Goal: Transaction & Acquisition: Book appointment/travel/reservation

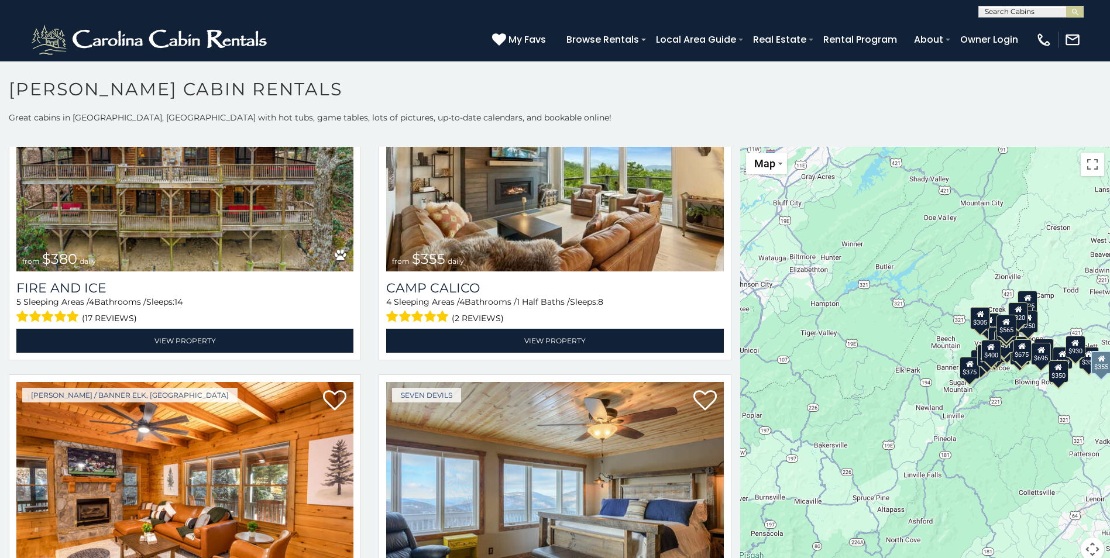
scroll to position [3803, 0]
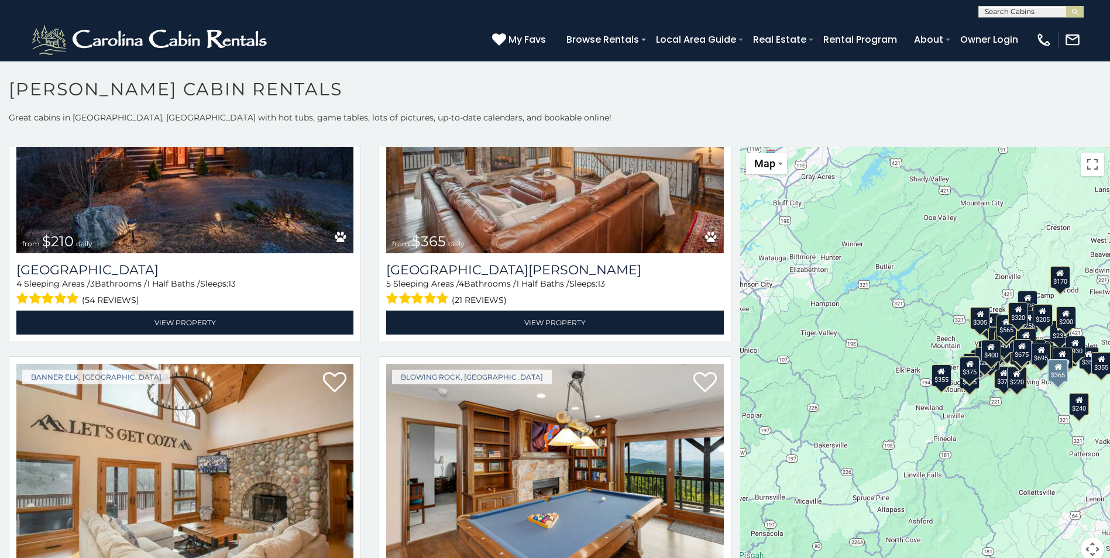
scroll to position [5242, 0]
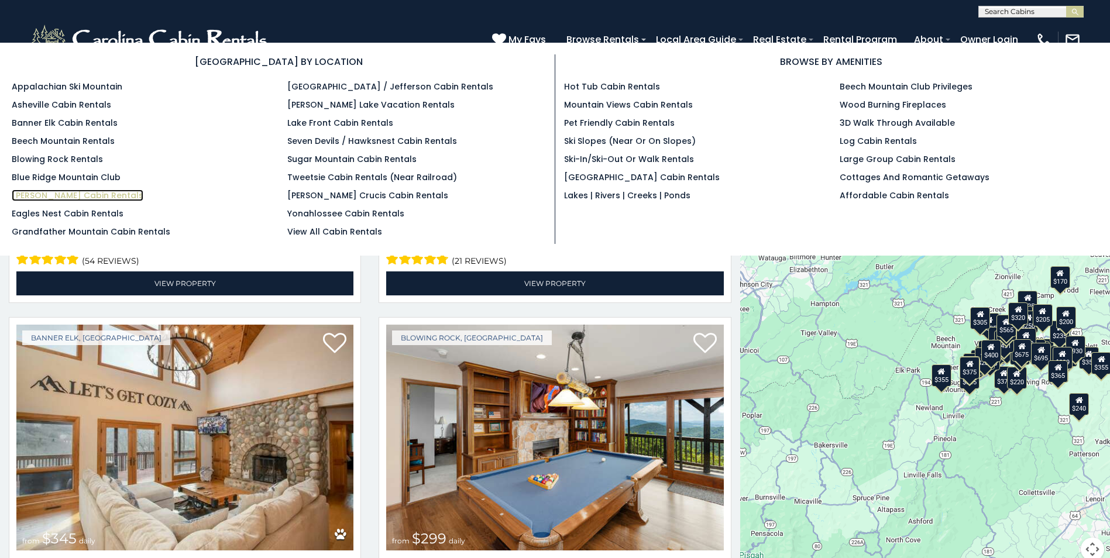
click at [49, 190] on link "[PERSON_NAME] Cabin Rentals" at bounding box center [78, 196] width 132 height 12
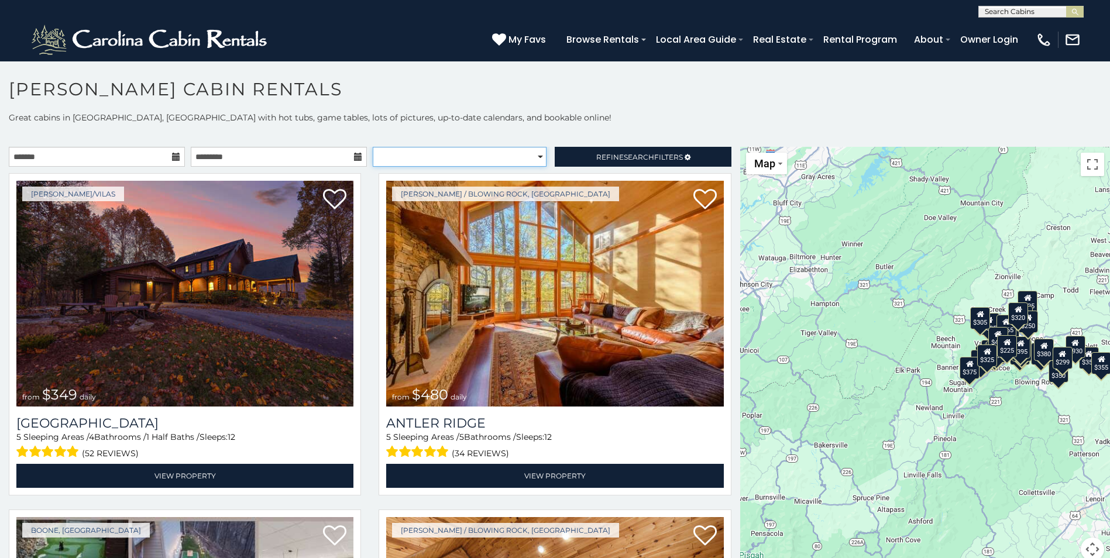
click at [536, 158] on select "**********" at bounding box center [460, 157] width 174 height 20
select select "**********"
click at [373, 147] on select "**********" at bounding box center [460, 157] width 174 height 20
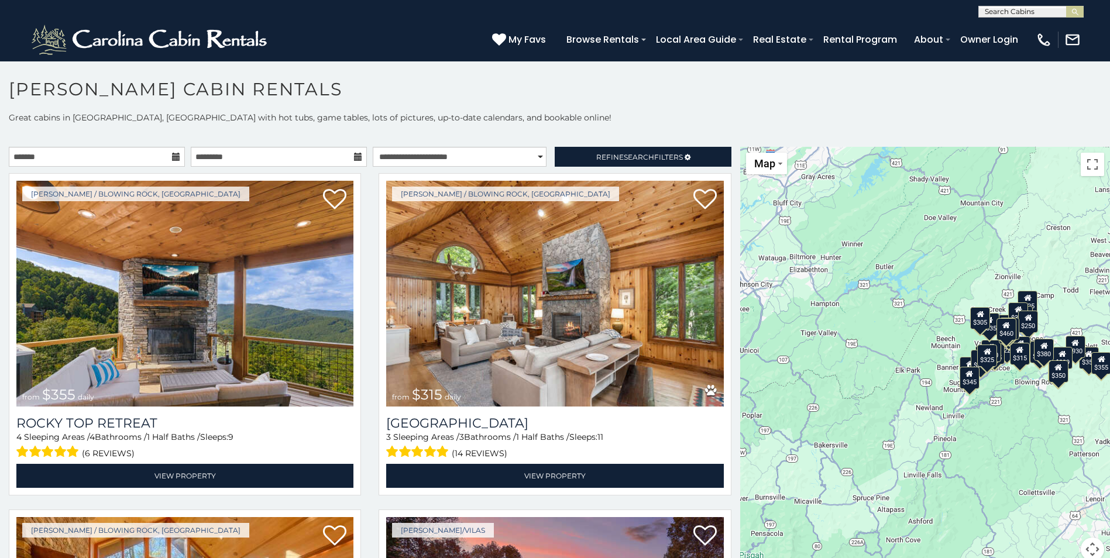
click at [492, 167] on div "**********" at bounding box center [370, 160] width 740 height 26
click at [596, 154] on span "Refine Search Filters" at bounding box center [639, 157] width 87 height 9
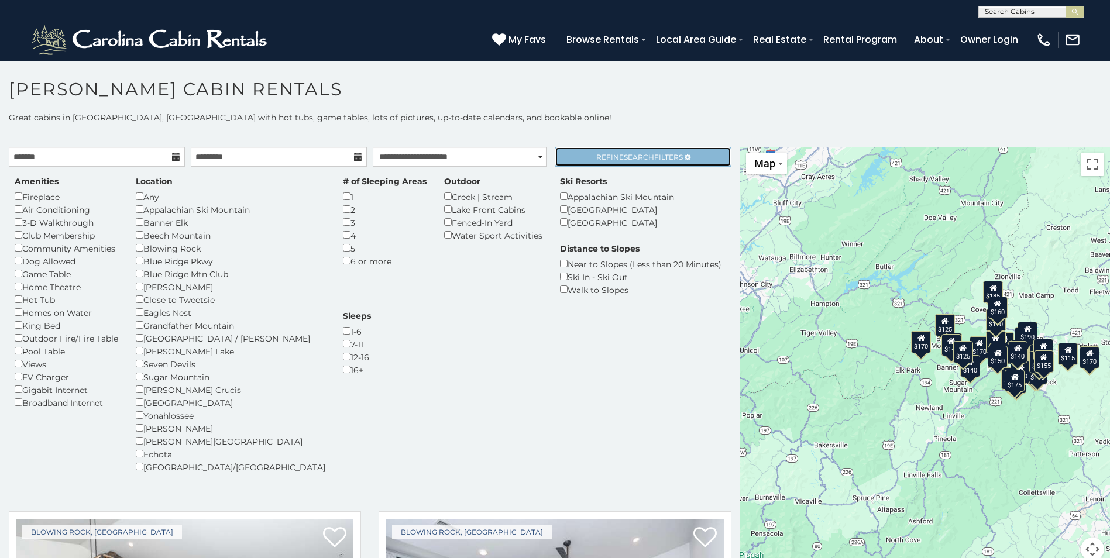
click at [643, 158] on span "Search" at bounding box center [639, 157] width 30 height 9
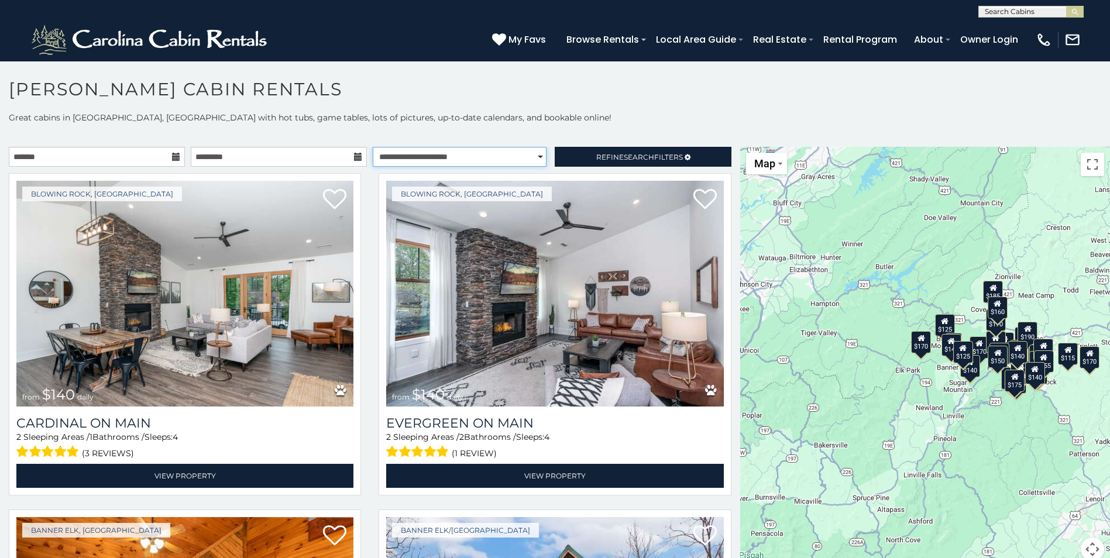
click at [532, 159] on select "**********" at bounding box center [460, 157] width 174 height 20
click at [509, 152] on select "**********" at bounding box center [460, 157] width 174 height 20
click at [585, 150] on link "Refine Search Filters" at bounding box center [643, 157] width 176 height 20
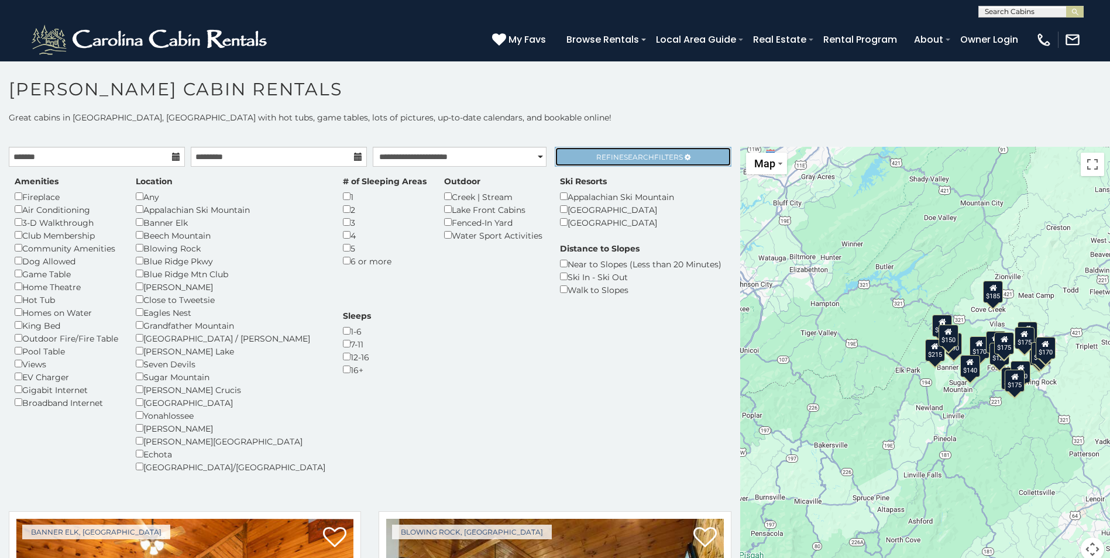
click at [628, 158] on span "Search" at bounding box center [639, 157] width 30 height 9
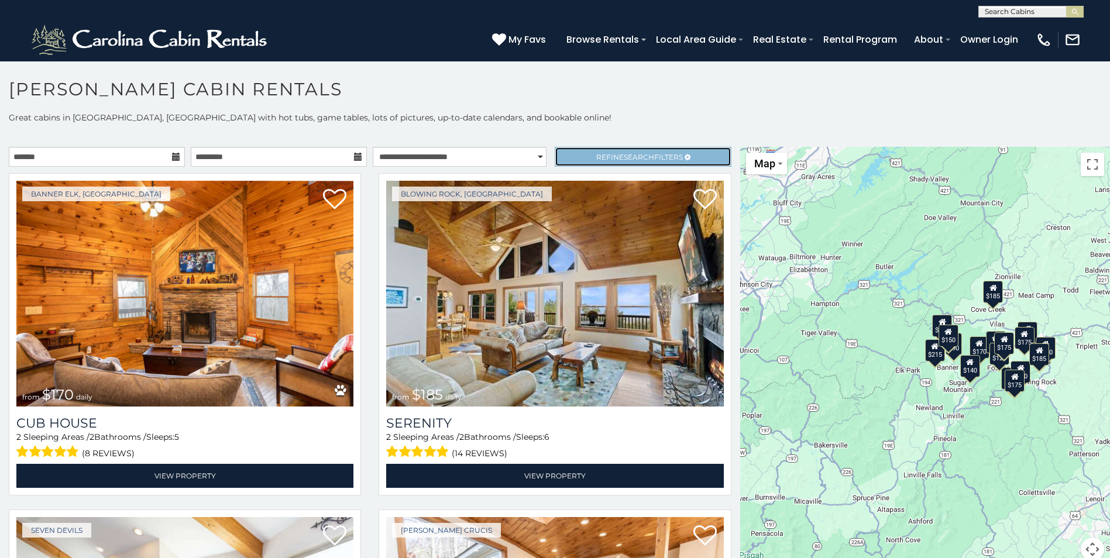
click at [627, 149] on link "Refine Search Filters" at bounding box center [643, 157] width 176 height 20
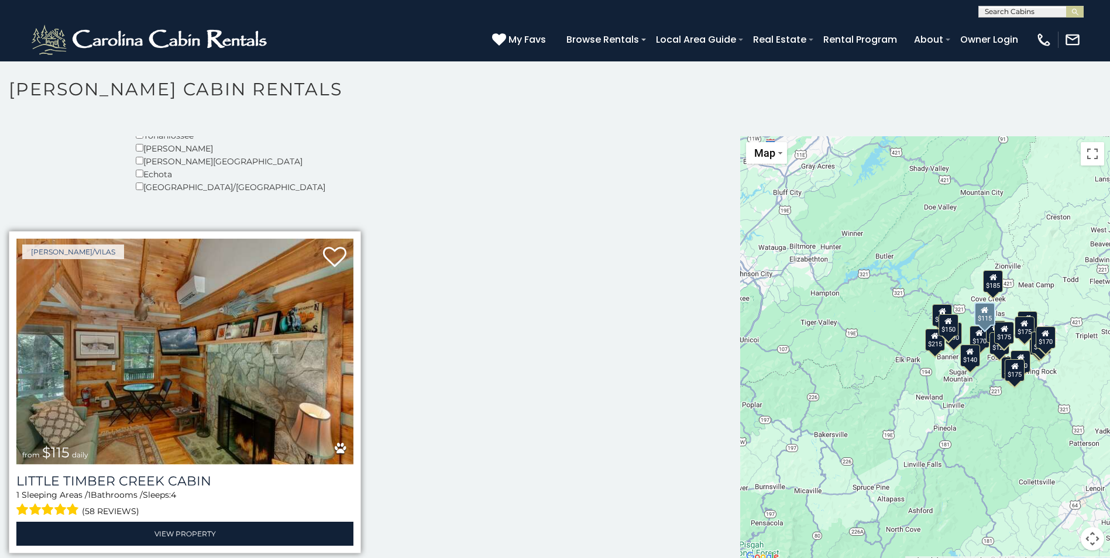
scroll to position [6, 0]
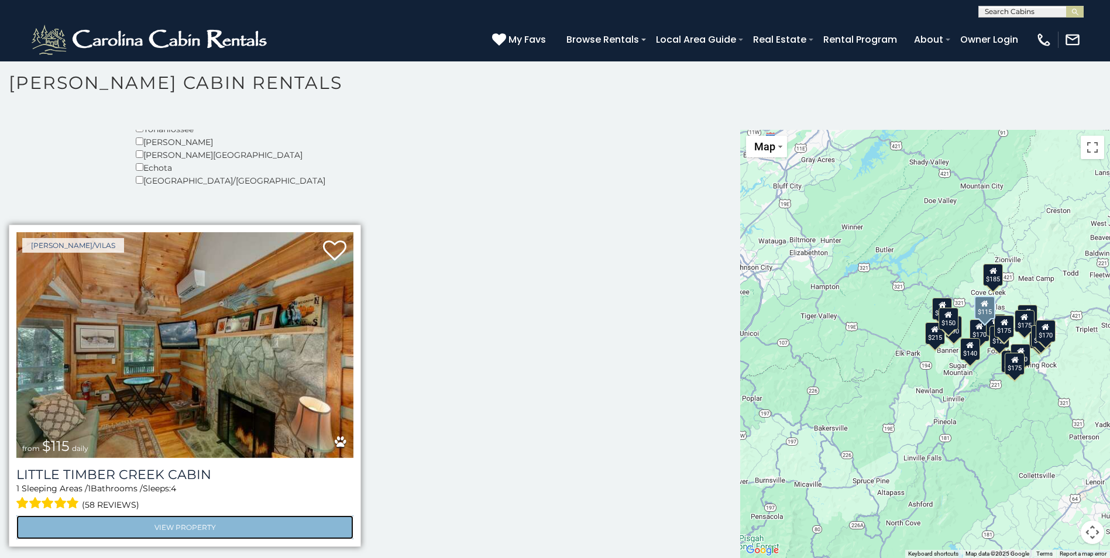
click at [229, 518] on link "View Property" at bounding box center [184, 528] width 337 height 24
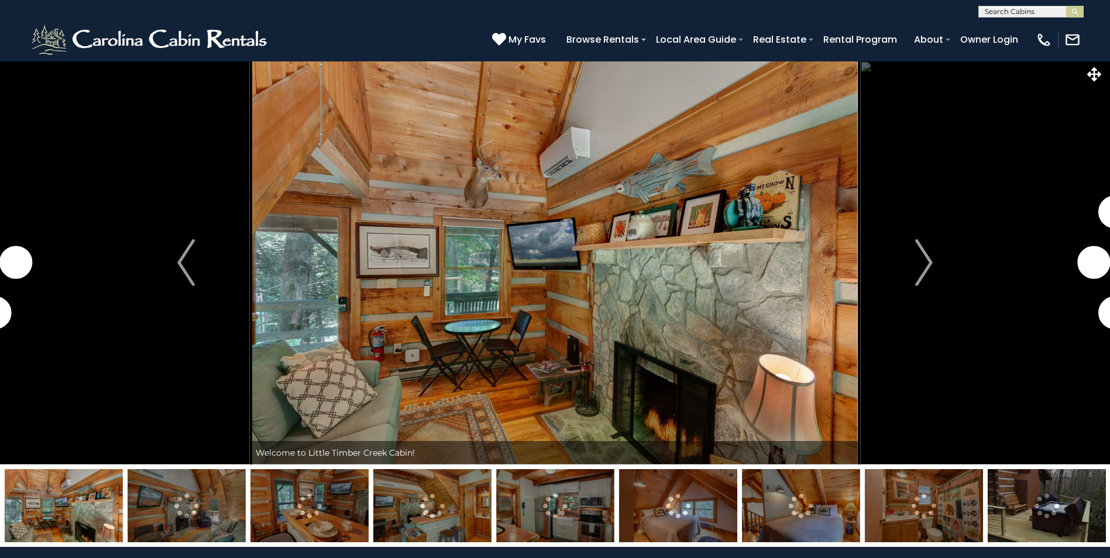
click at [929, 259] on img "Next" at bounding box center [924, 262] width 18 height 47
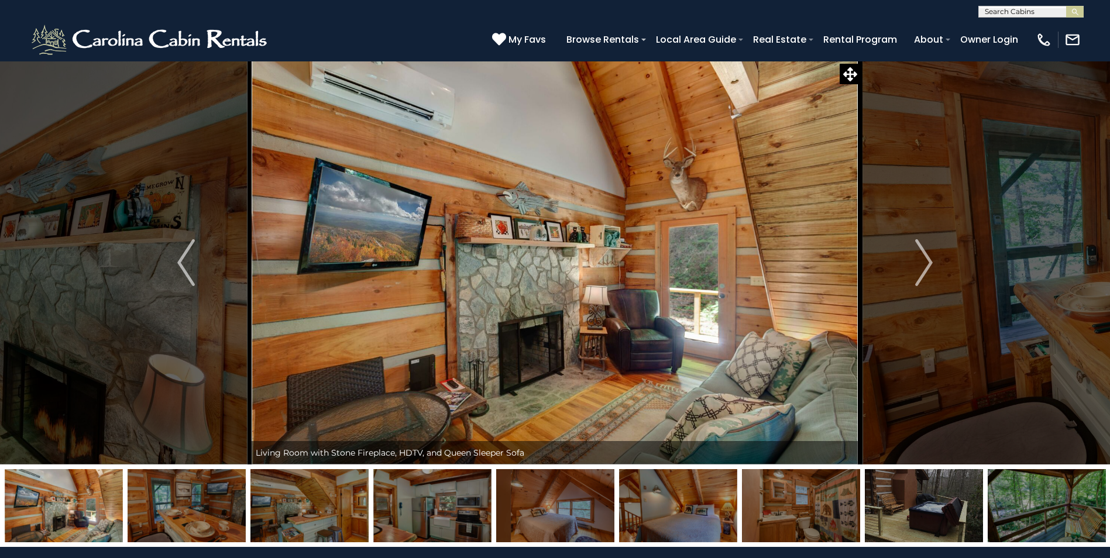
click at [929, 259] on img "Next" at bounding box center [924, 262] width 18 height 47
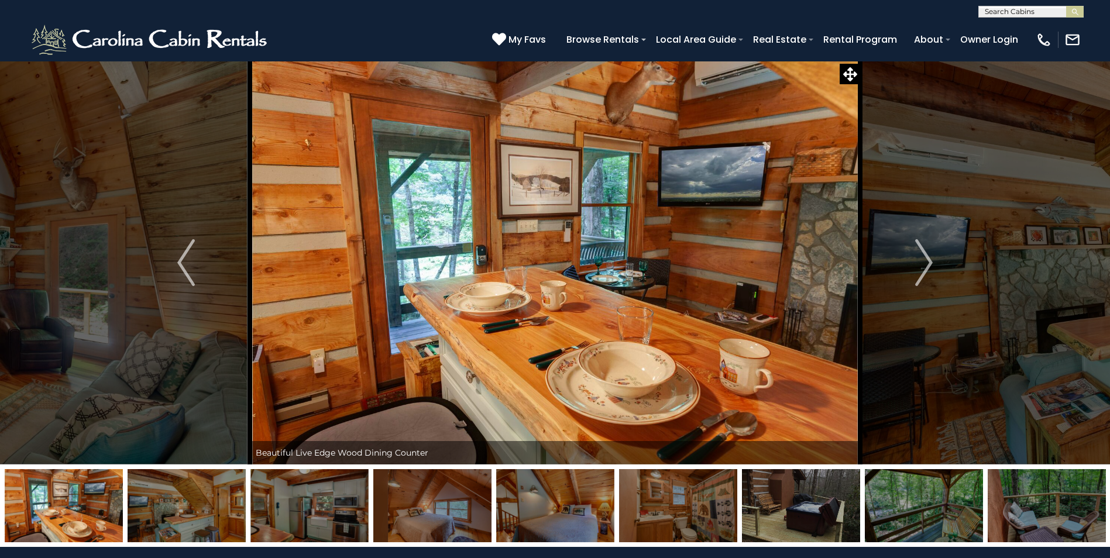
click at [929, 259] on img "Next" at bounding box center [924, 262] width 18 height 47
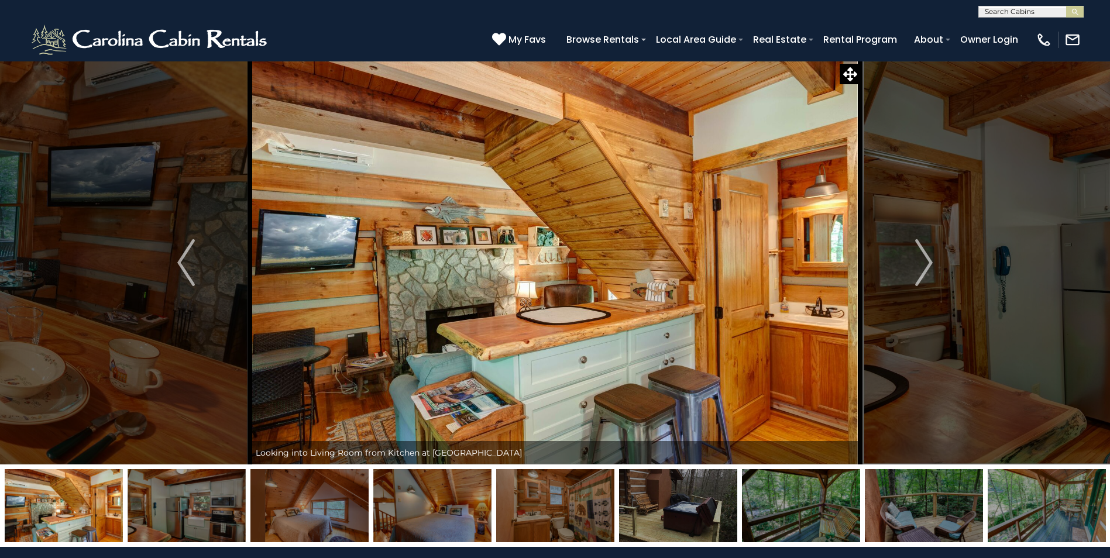
click at [929, 259] on img "Next" at bounding box center [924, 262] width 18 height 47
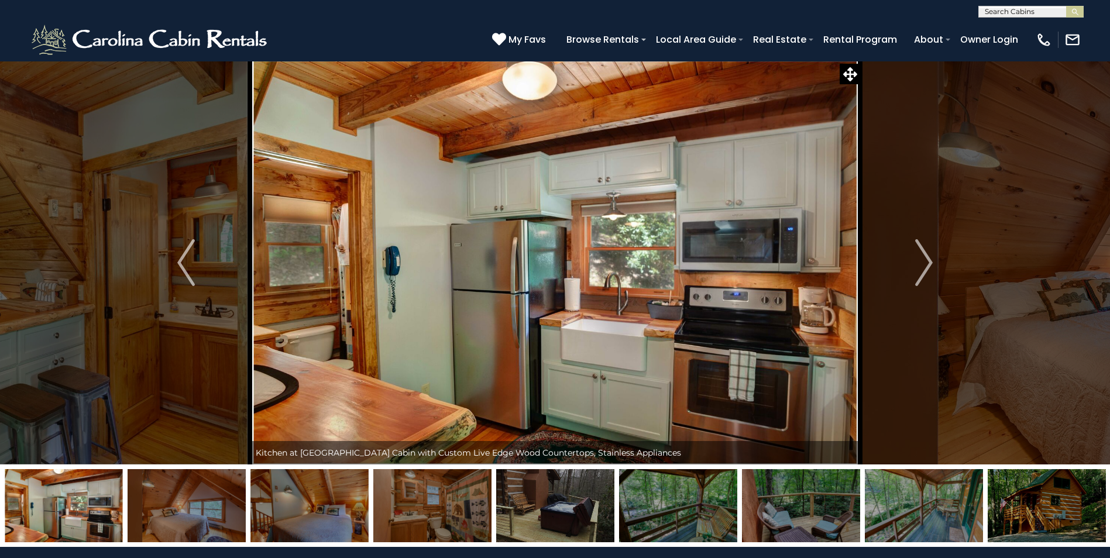
click at [929, 259] on img "Next" at bounding box center [924, 262] width 18 height 47
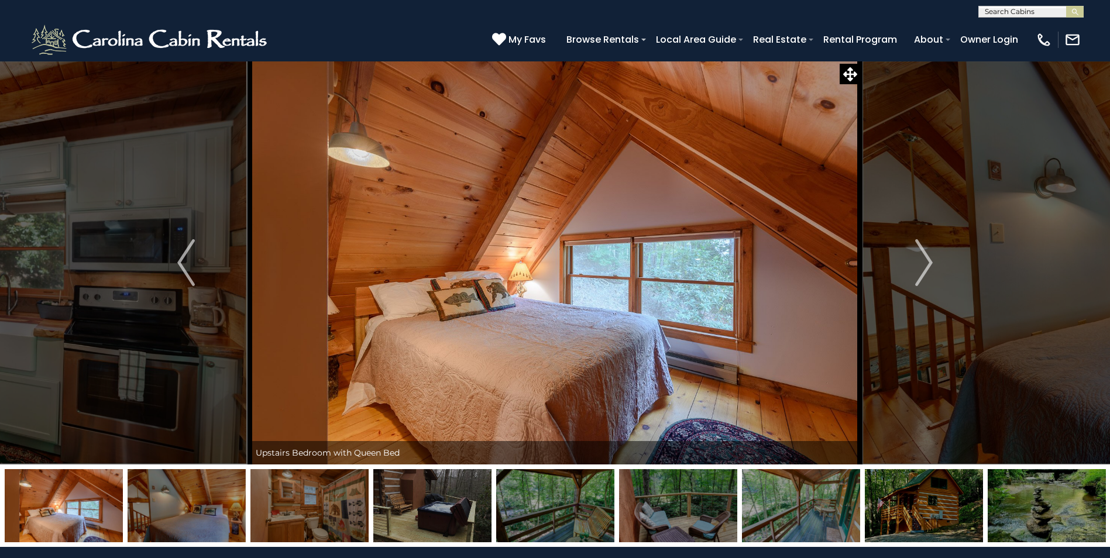
click at [929, 259] on img "Next" at bounding box center [924, 262] width 18 height 47
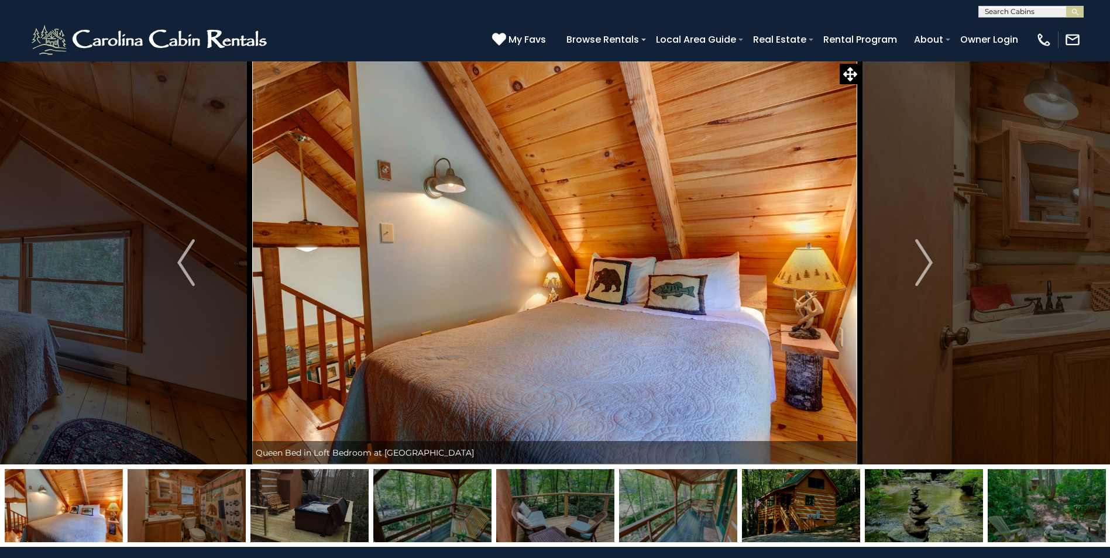
click at [929, 259] on img "Next" at bounding box center [924, 262] width 18 height 47
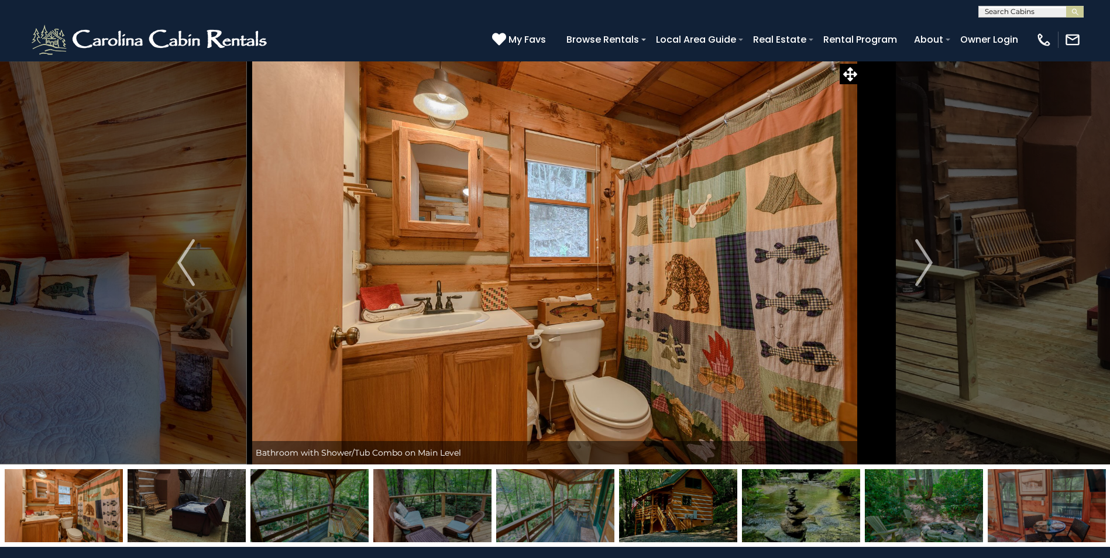
click at [929, 259] on img "Next" at bounding box center [924, 262] width 18 height 47
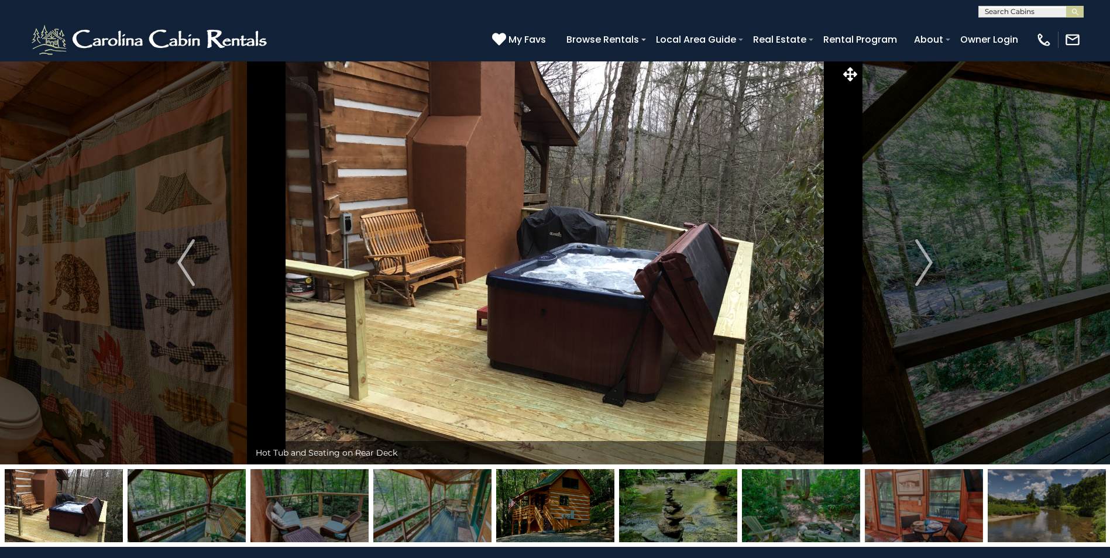
click at [929, 259] on img "Next" at bounding box center [924, 262] width 18 height 47
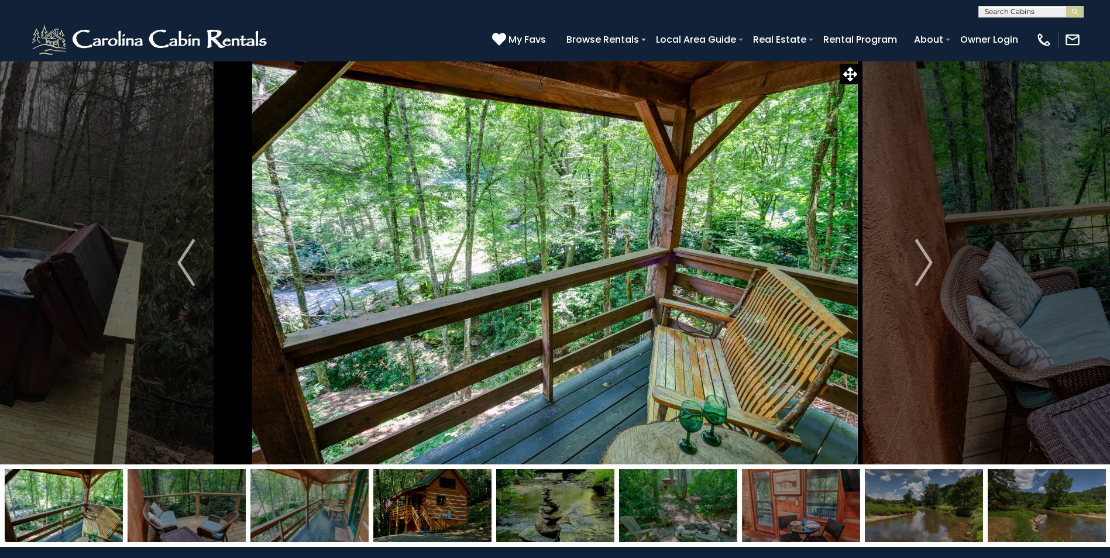
click at [929, 259] on img "Next" at bounding box center [924, 262] width 18 height 47
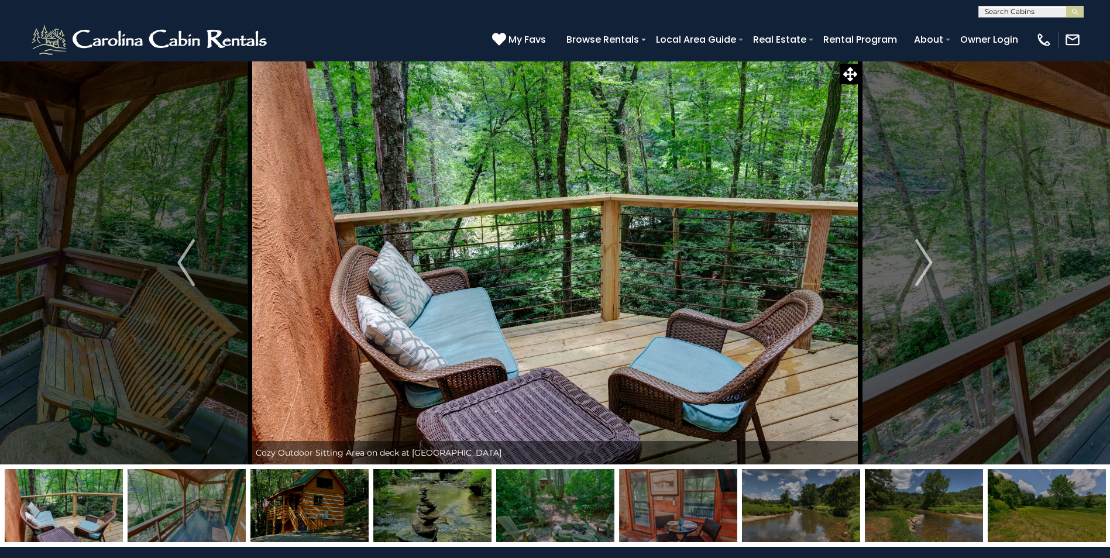
click at [929, 259] on img "Next" at bounding box center [924, 262] width 18 height 47
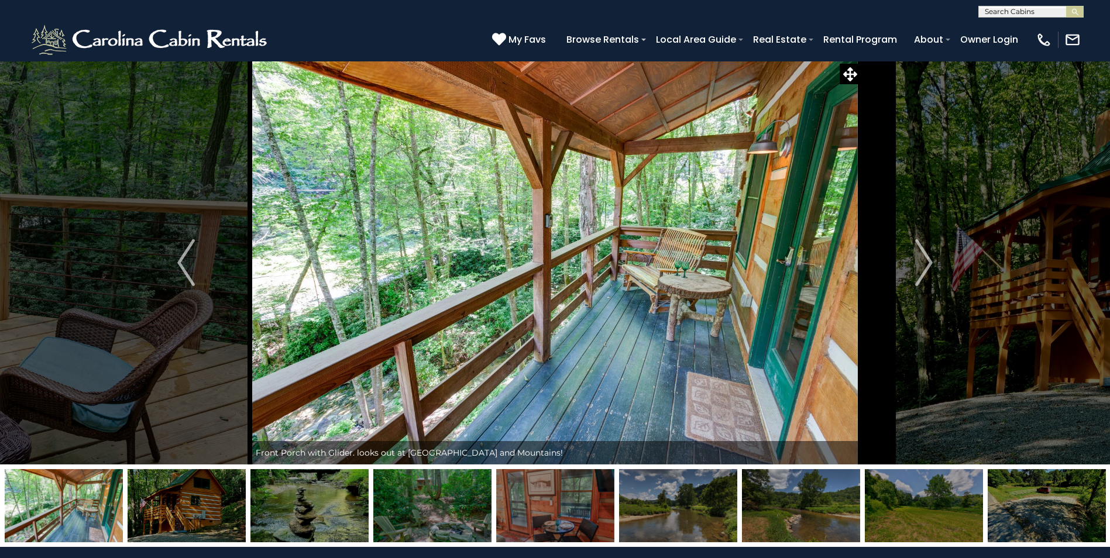
click at [929, 259] on img "Next" at bounding box center [924, 262] width 18 height 47
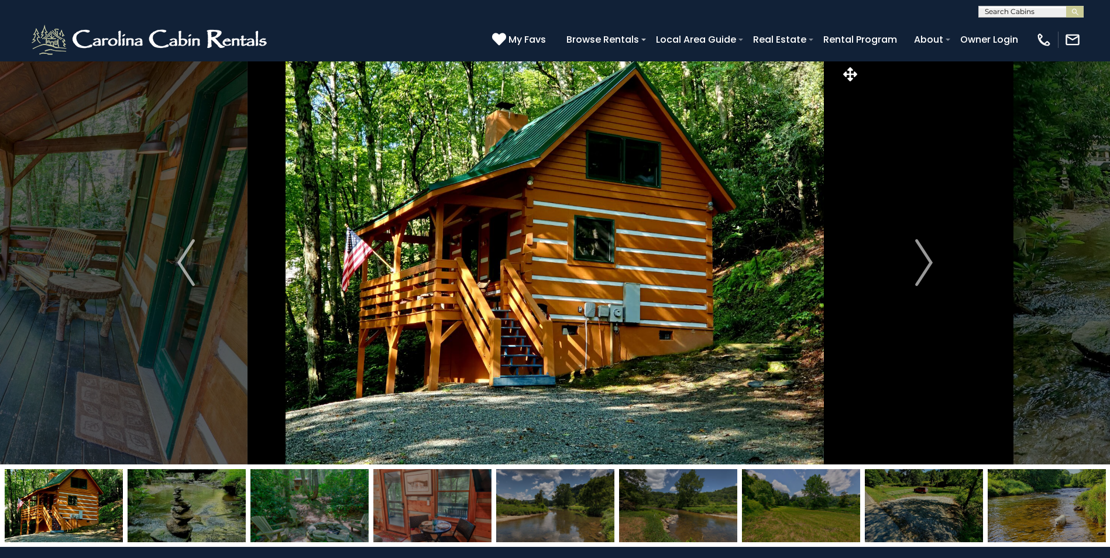
click at [929, 259] on img "Next" at bounding box center [924, 262] width 18 height 47
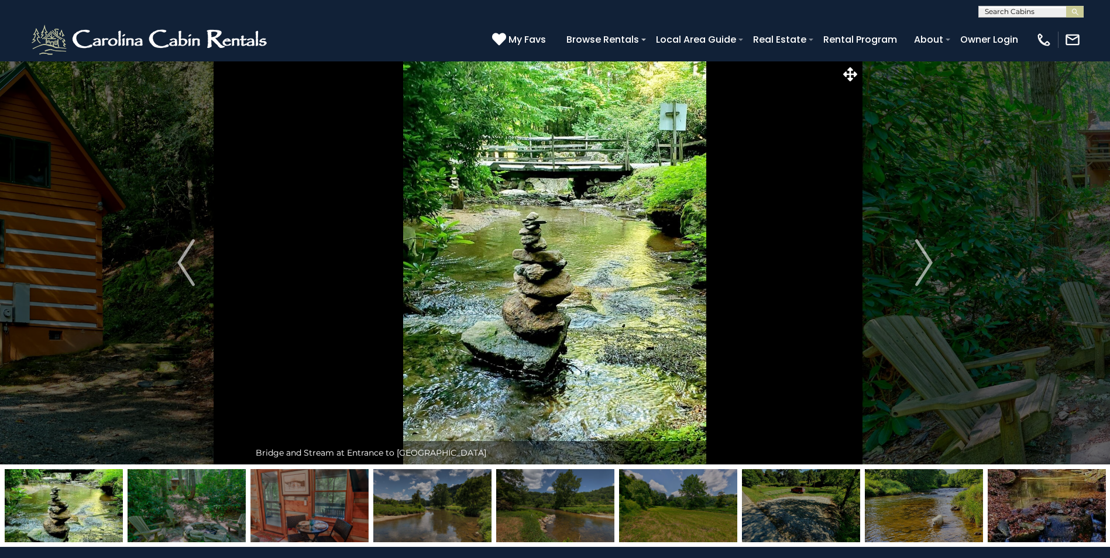
click at [929, 259] on img "Next" at bounding box center [924, 262] width 18 height 47
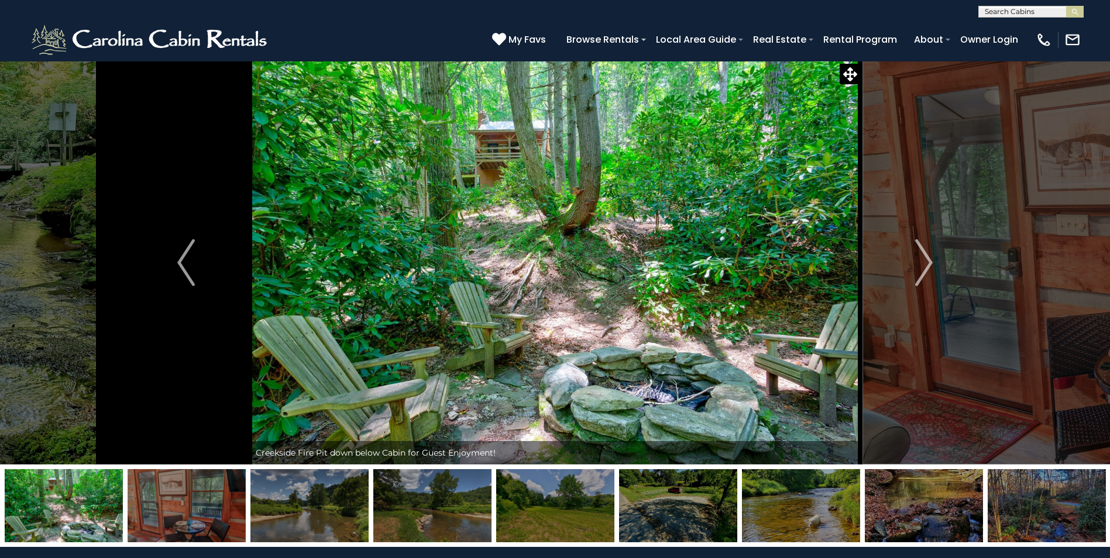
click at [929, 259] on img "Next" at bounding box center [924, 262] width 18 height 47
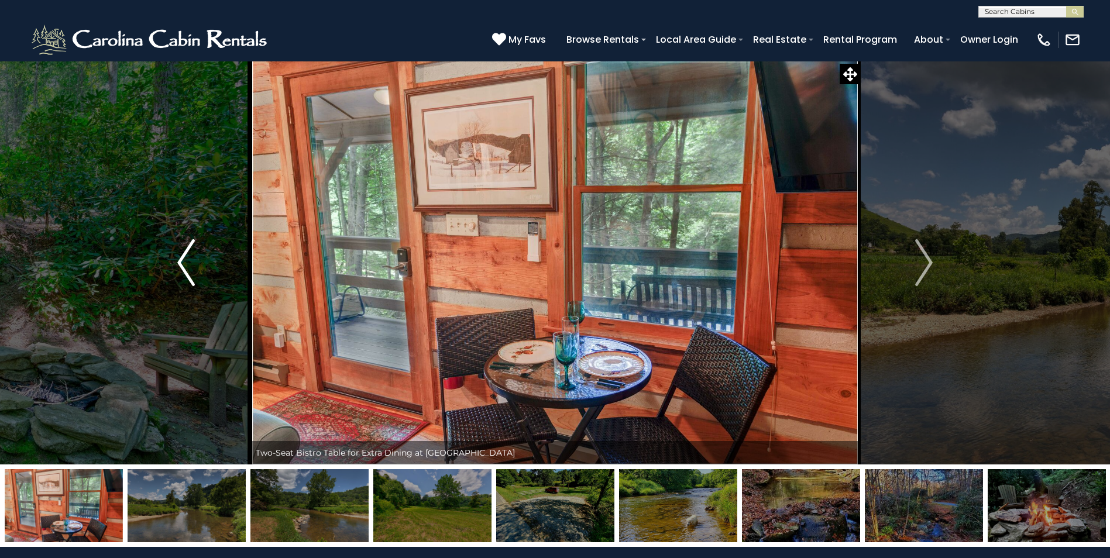
click at [174, 261] on button "Previous" at bounding box center [186, 263] width 128 height 404
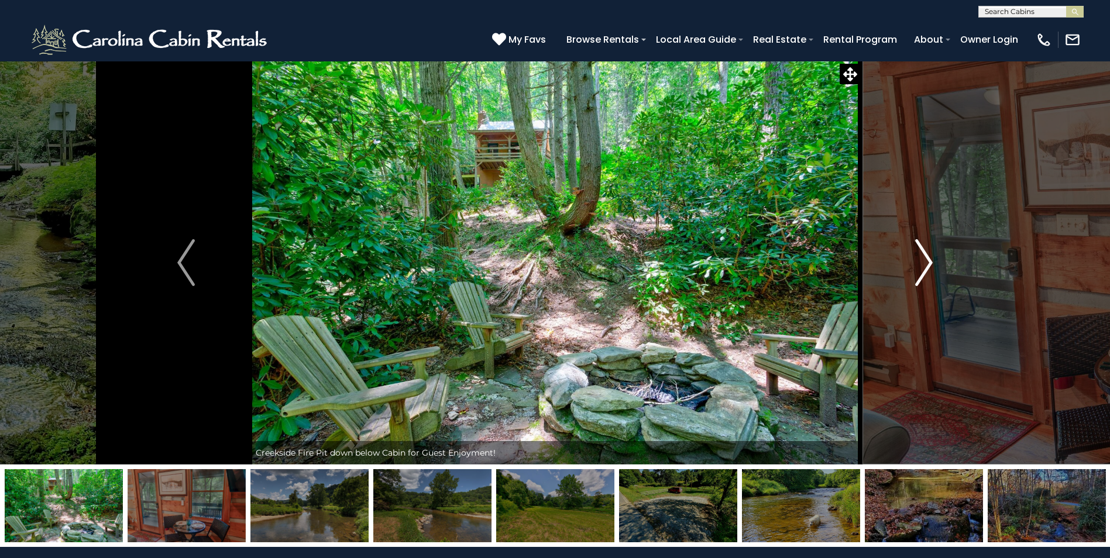
click at [926, 263] on img "Next" at bounding box center [924, 262] width 18 height 47
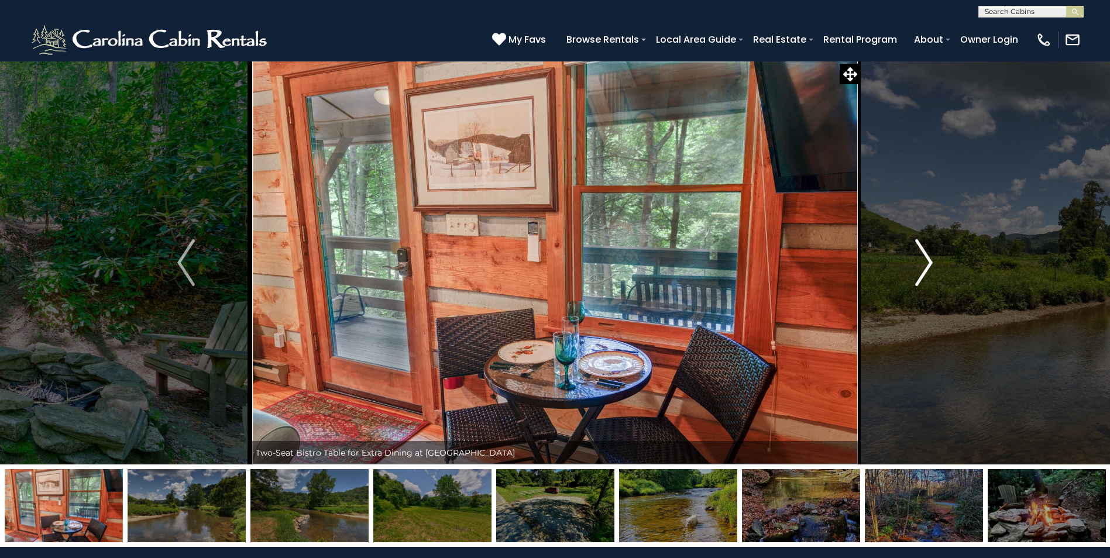
click at [926, 263] on img "Next" at bounding box center [924, 262] width 18 height 47
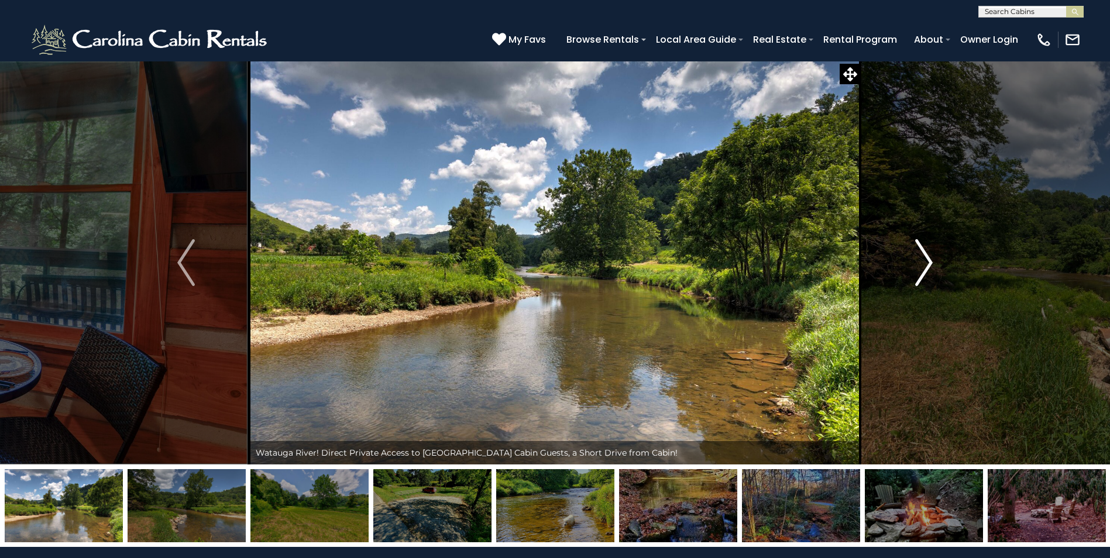
click at [926, 263] on img "Next" at bounding box center [924, 262] width 18 height 47
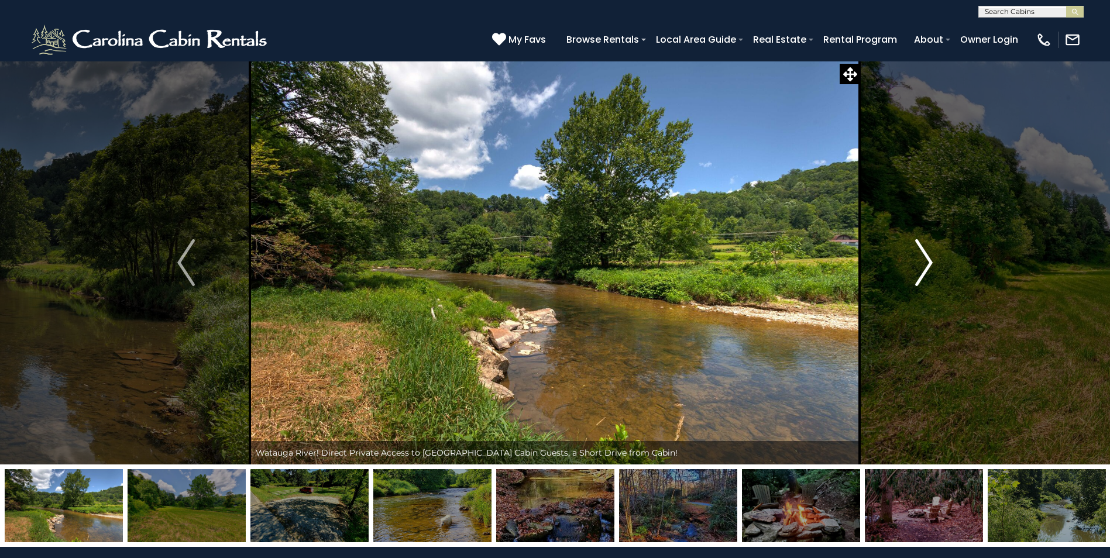
click at [926, 263] on img "Next" at bounding box center [924, 262] width 18 height 47
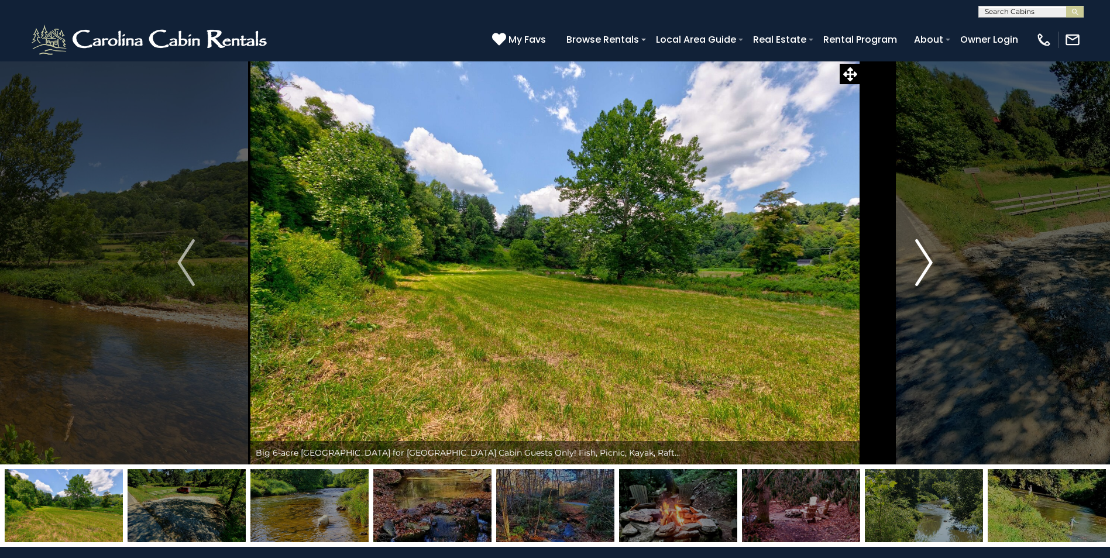
click at [926, 263] on img "Next" at bounding box center [924, 262] width 18 height 47
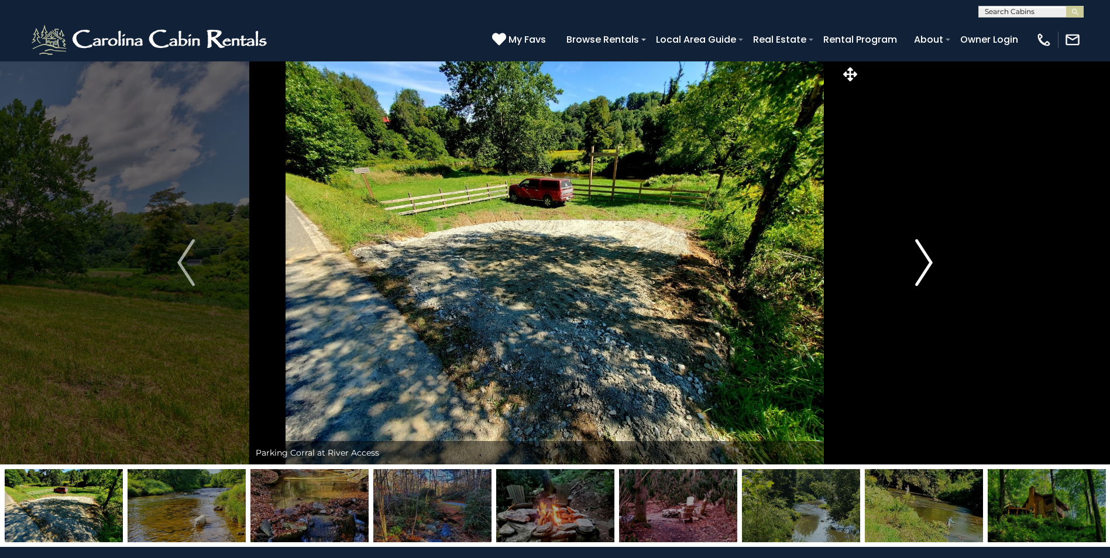
click at [926, 263] on img "Next" at bounding box center [924, 262] width 18 height 47
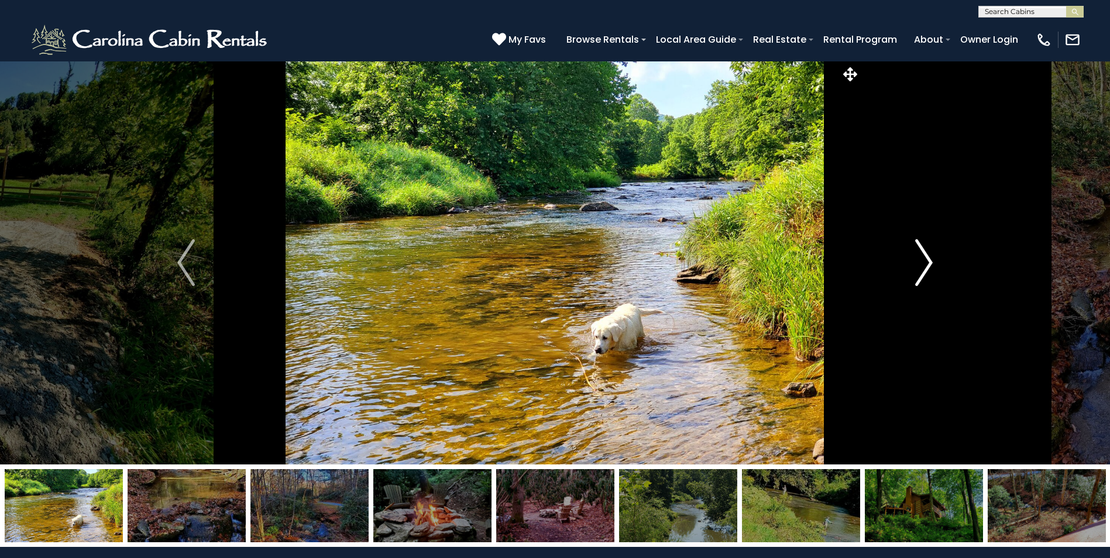
click at [926, 263] on img "Next" at bounding box center [924, 262] width 18 height 47
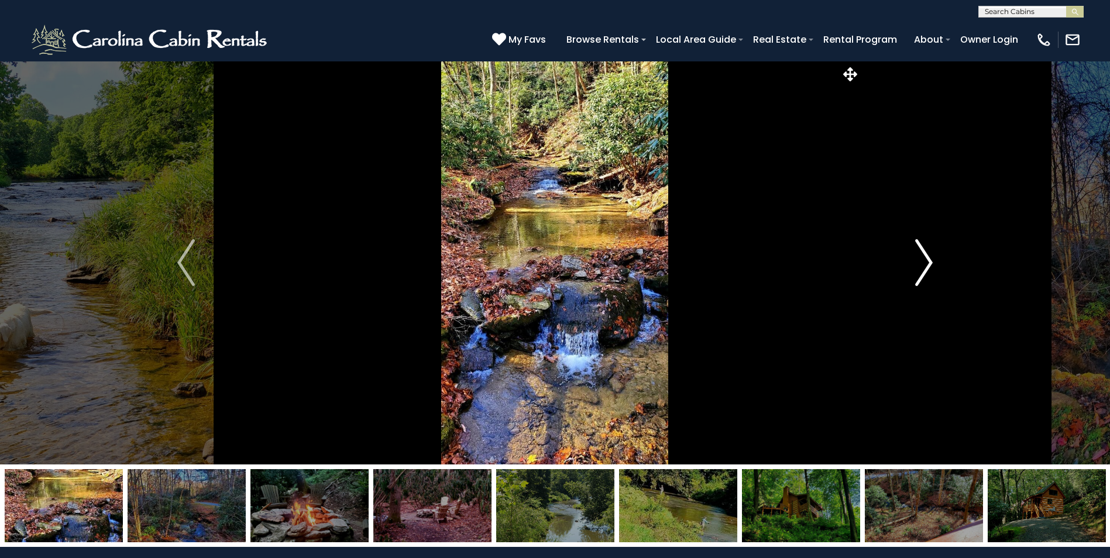
click at [926, 263] on img "Next" at bounding box center [924, 262] width 18 height 47
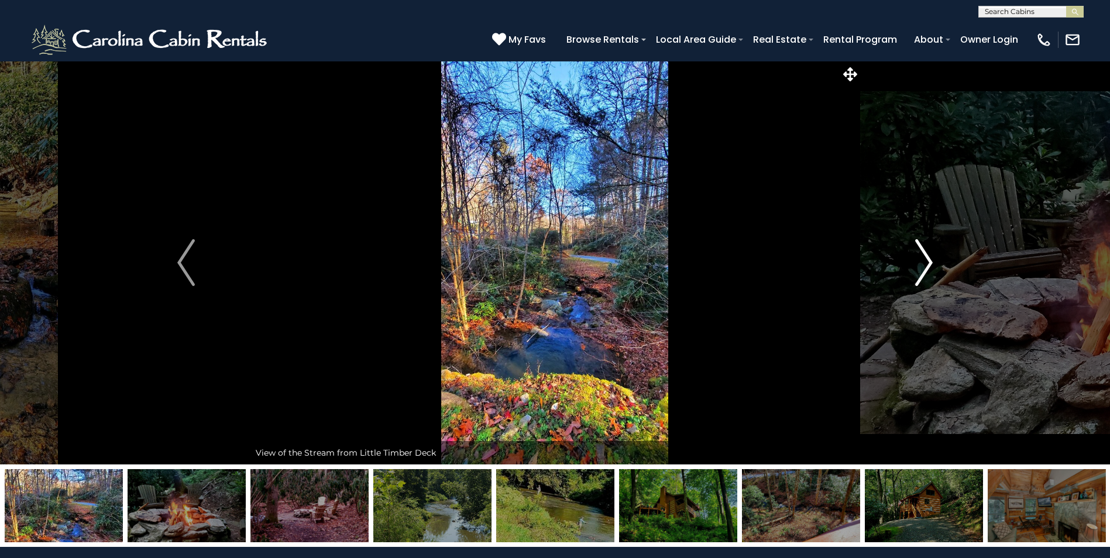
click at [926, 263] on img "Next" at bounding box center [924, 262] width 18 height 47
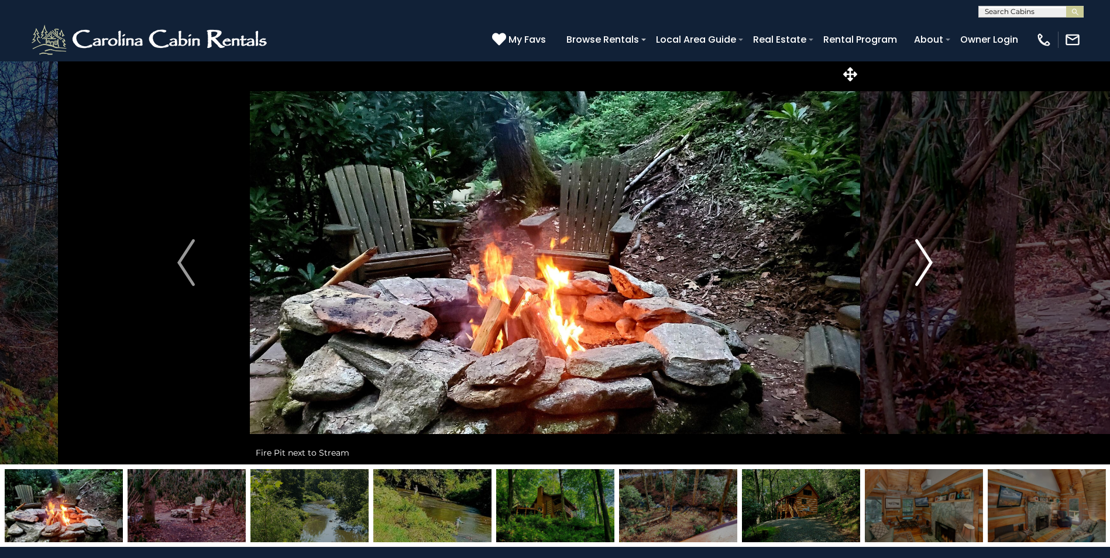
click at [926, 263] on img "Next" at bounding box center [924, 262] width 18 height 47
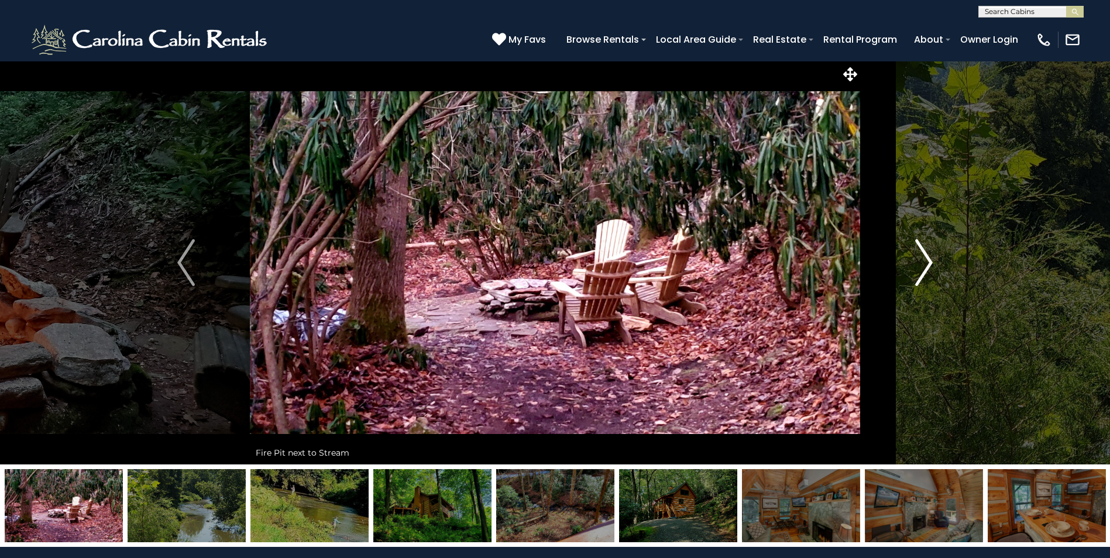
click at [926, 263] on img "Next" at bounding box center [924, 262] width 18 height 47
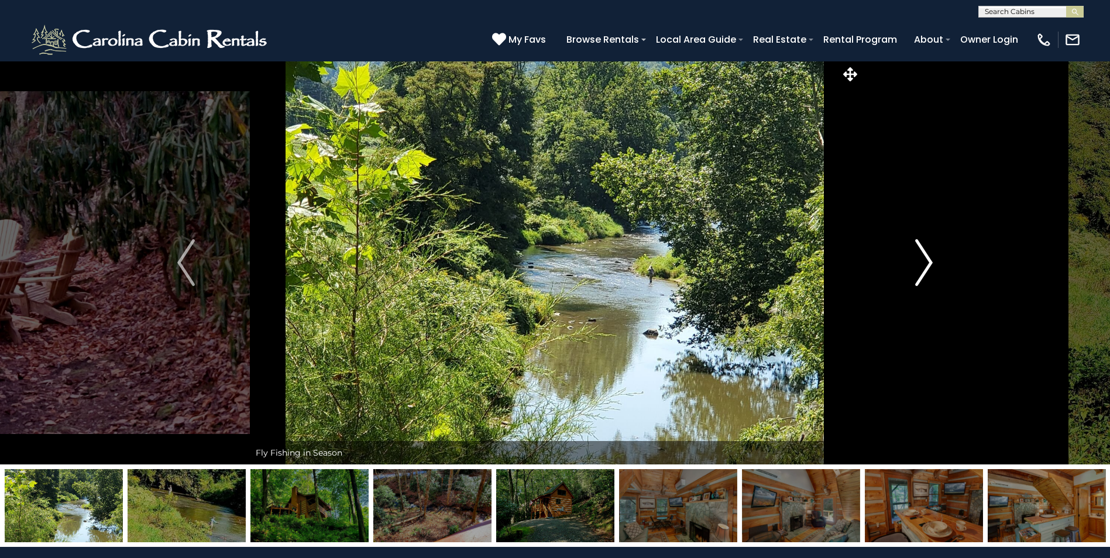
click at [926, 263] on img "Next" at bounding box center [924, 262] width 18 height 47
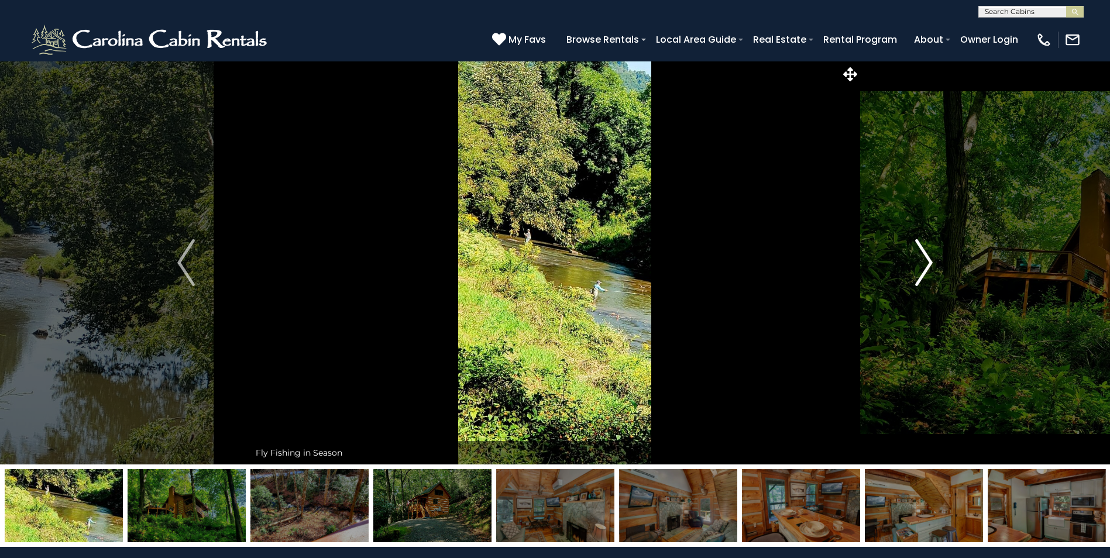
click at [926, 263] on img "Next" at bounding box center [924, 262] width 18 height 47
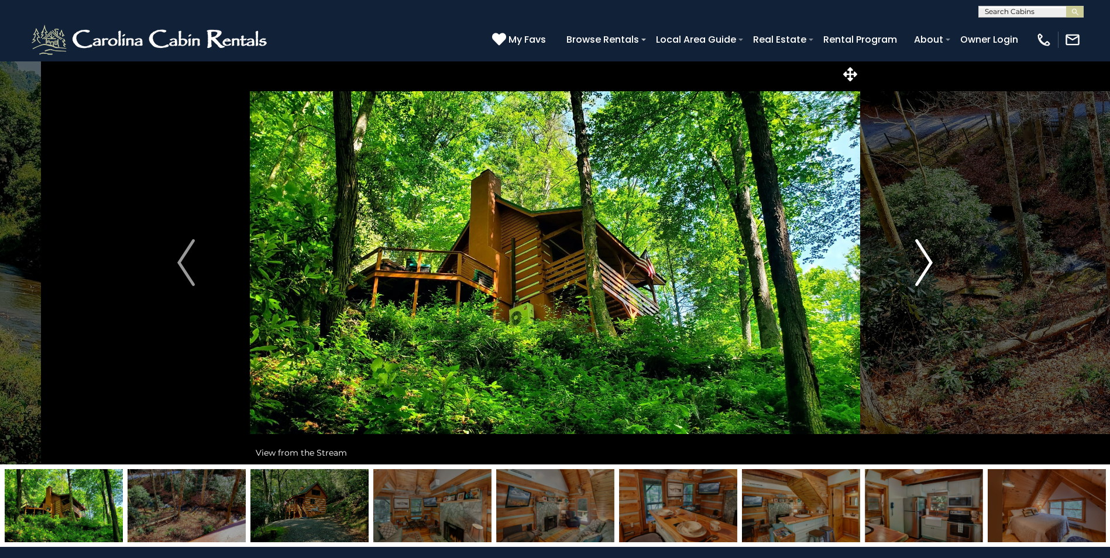
click at [926, 263] on img "Next" at bounding box center [924, 262] width 18 height 47
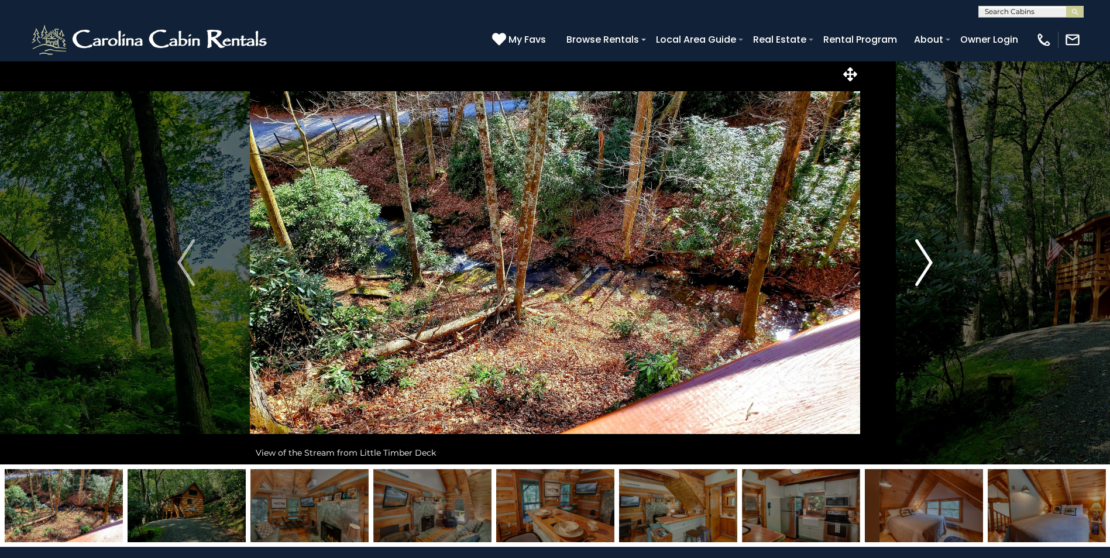
click at [926, 263] on img "Next" at bounding box center [924, 262] width 18 height 47
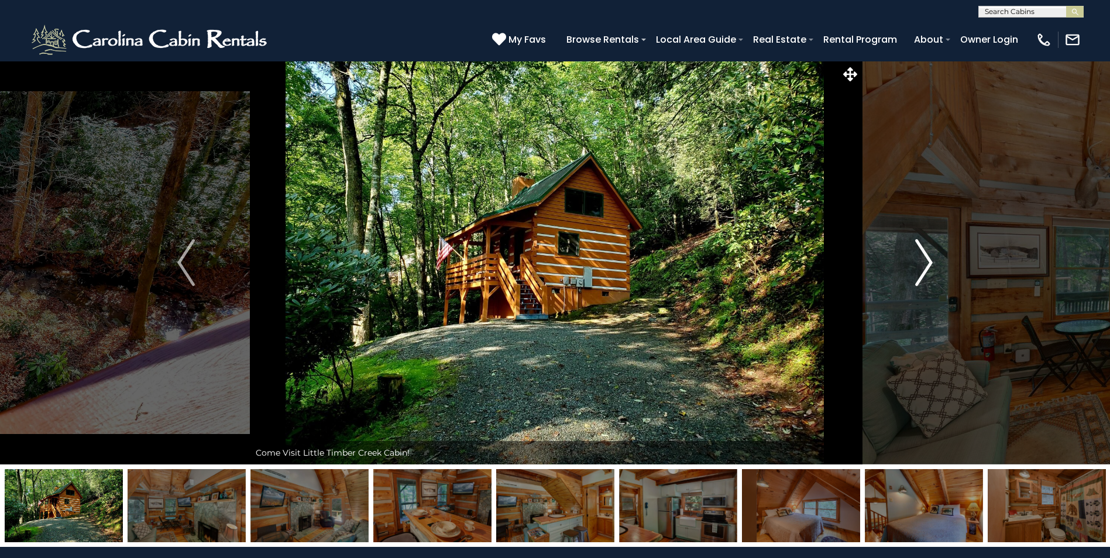
click at [926, 263] on img "Next" at bounding box center [924, 262] width 18 height 47
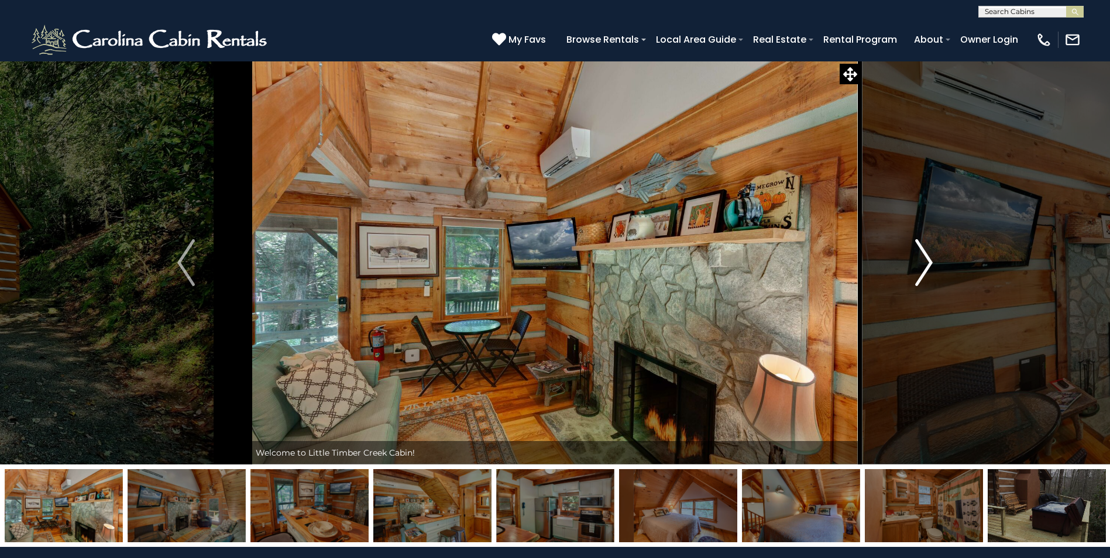
click at [926, 263] on img "Next" at bounding box center [924, 262] width 18 height 47
